Goal: Use online tool/utility: Utilize a website feature to perform a specific function

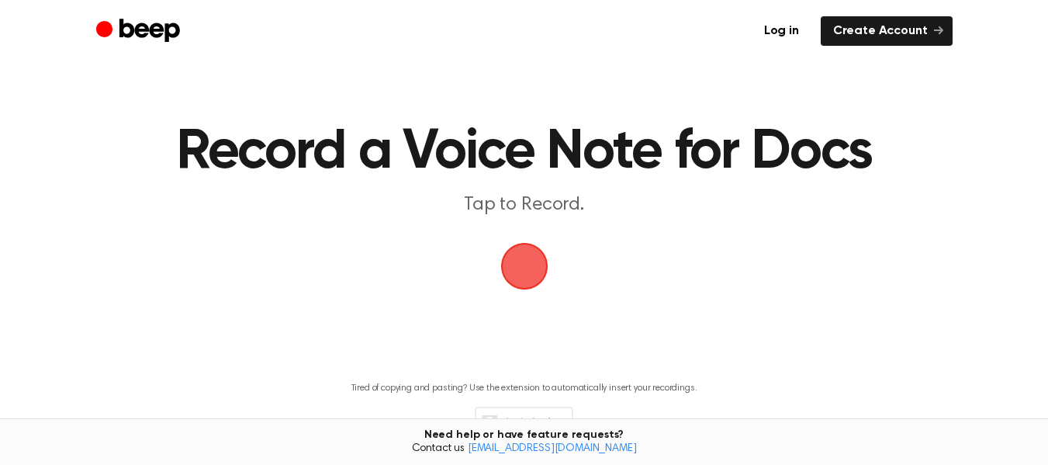
click at [538, 279] on span "button" at bounding box center [524, 266] width 50 height 50
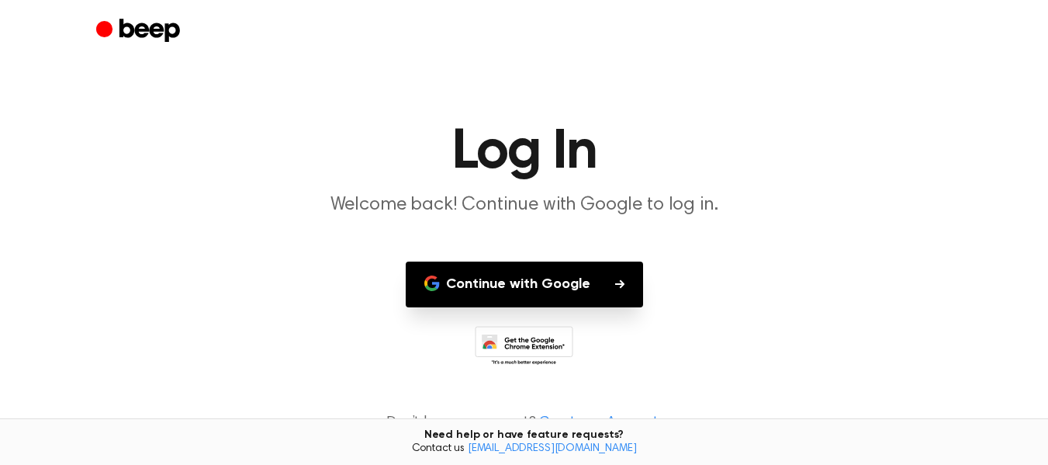
click at [538, 279] on button "Continue with Google" at bounding box center [524, 284] width 237 height 46
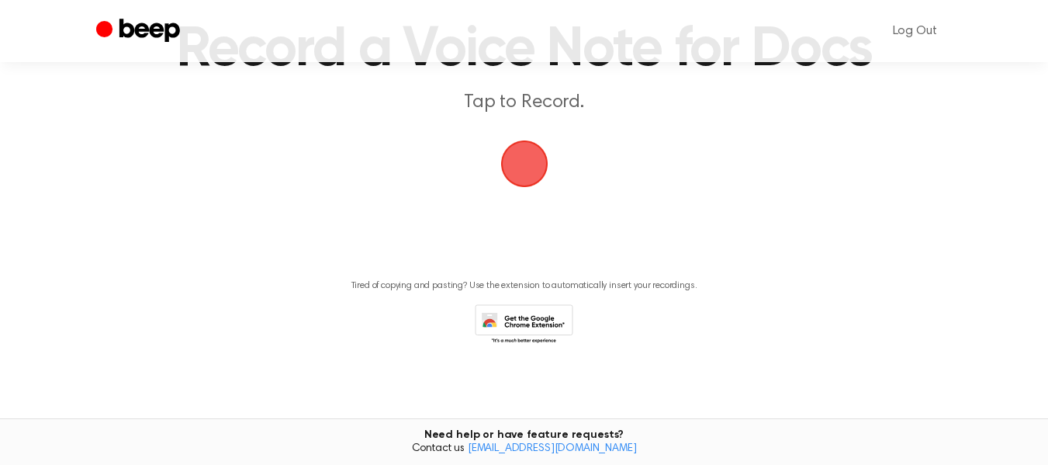
scroll to position [25, 0]
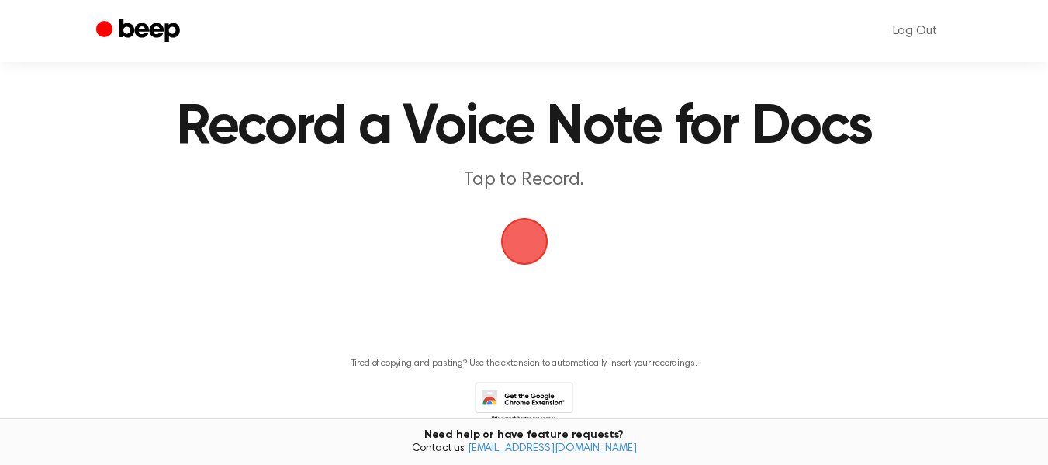
click at [520, 242] on span "button" at bounding box center [524, 241] width 50 height 50
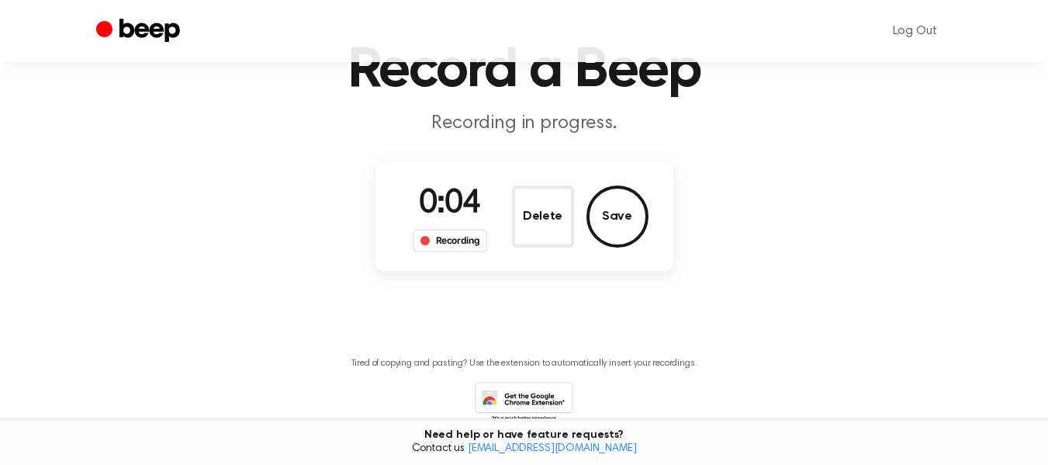
scroll to position [159, 0]
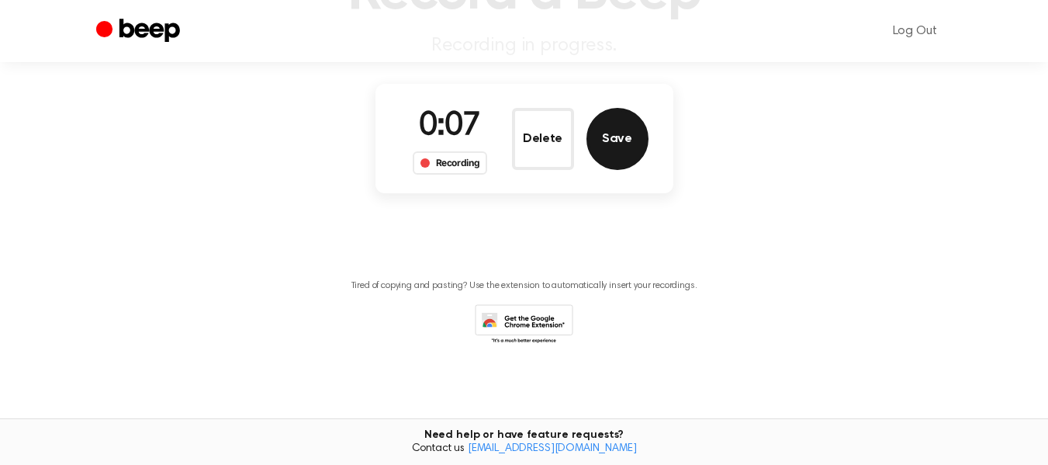
click at [616, 140] on button "Save" at bounding box center [617, 139] width 62 height 62
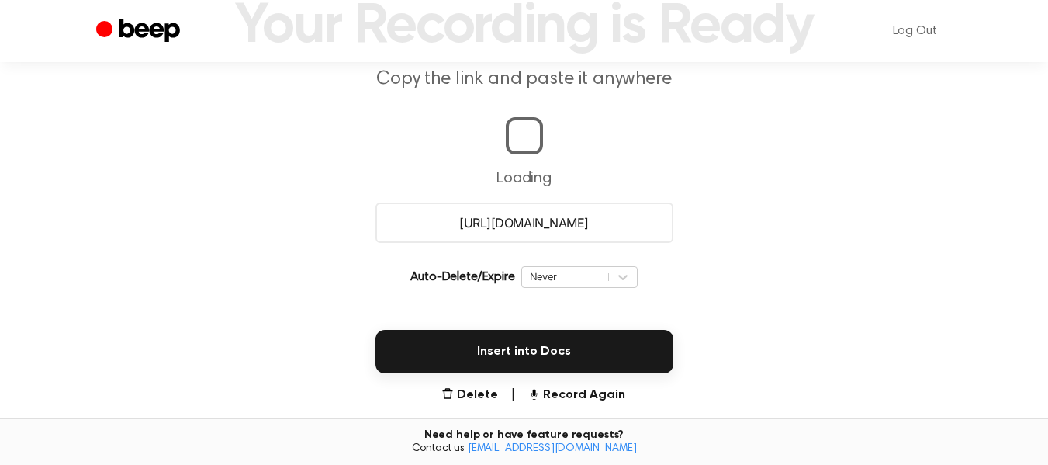
scroll to position [357, 0]
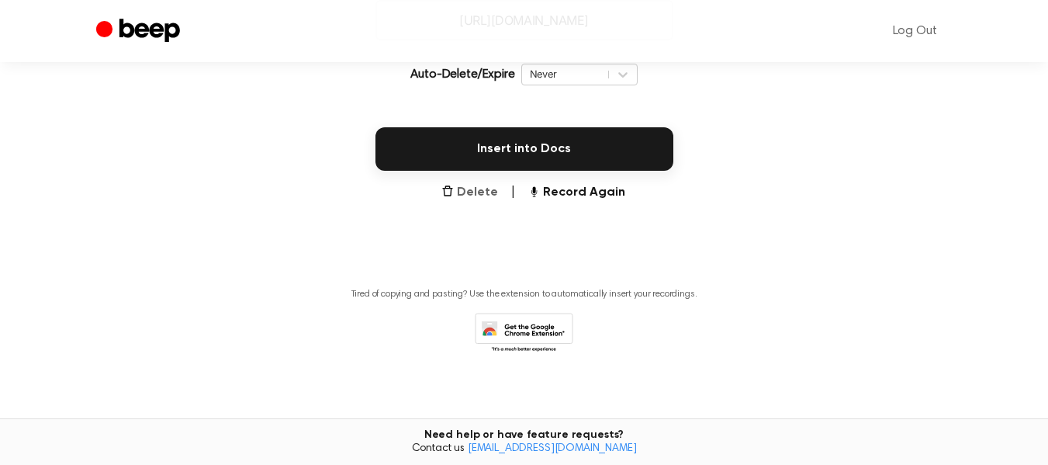
click at [472, 196] on button "Delete" at bounding box center [469, 192] width 57 height 19
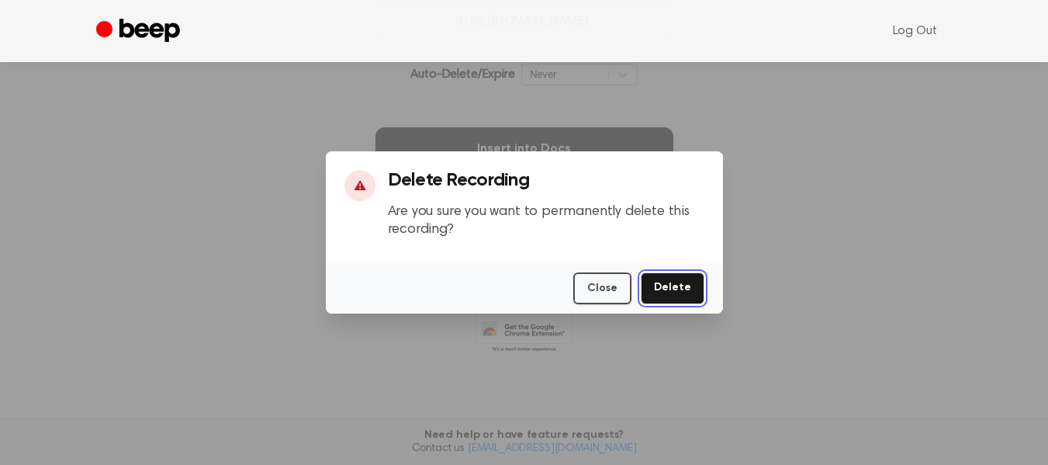
click at [671, 280] on button "Delete" at bounding box center [673, 288] width 64 height 32
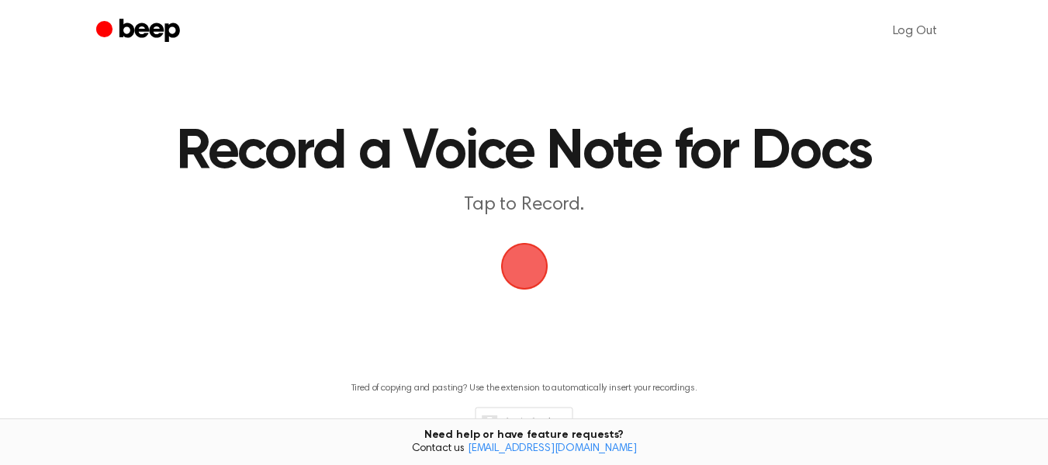
scroll to position [102, 0]
